Goal: Task Accomplishment & Management: Manage account settings

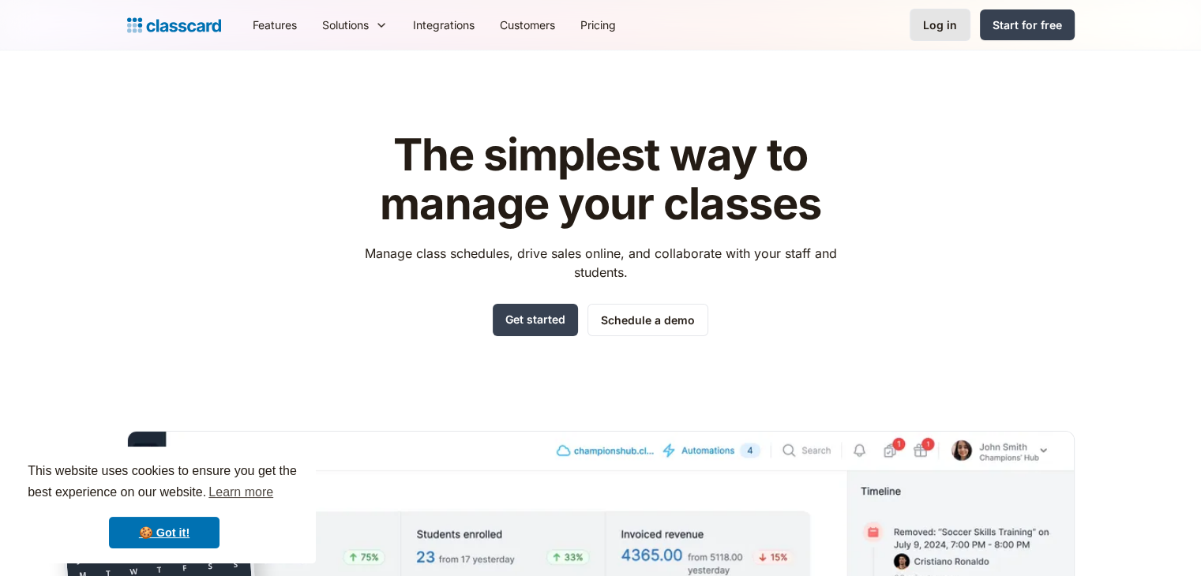
click at [943, 32] on div "Log in" at bounding box center [940, 25] width 34 height 17
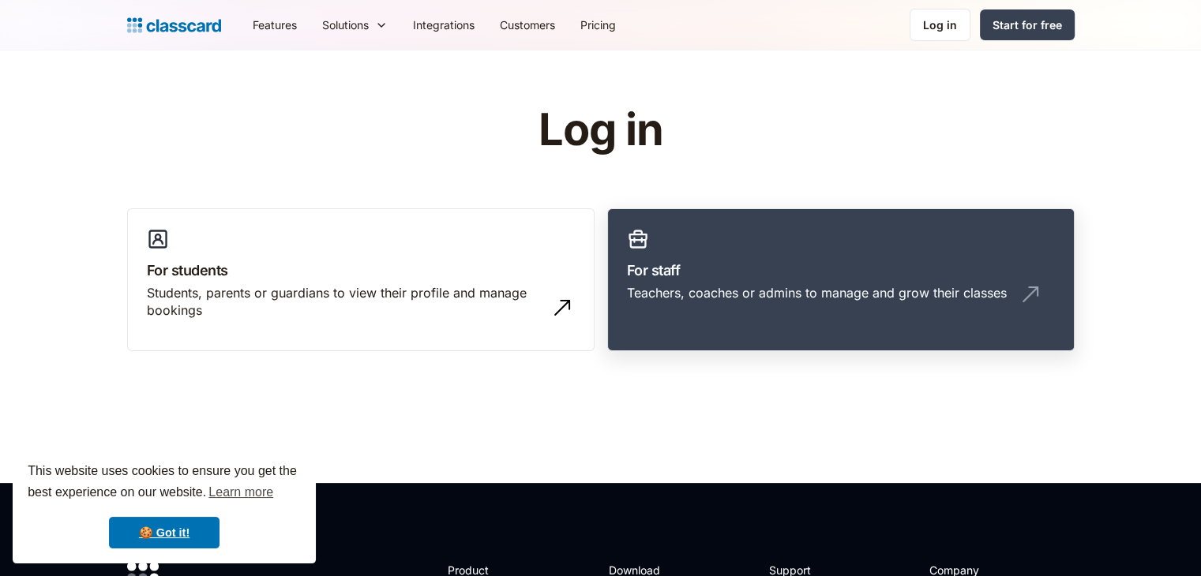
click at [651, 278] on h3 "For staff" at bounding box center [841, 270] width 428 height 21
